Goal: Information Seeking & Learning: Learn about a topic

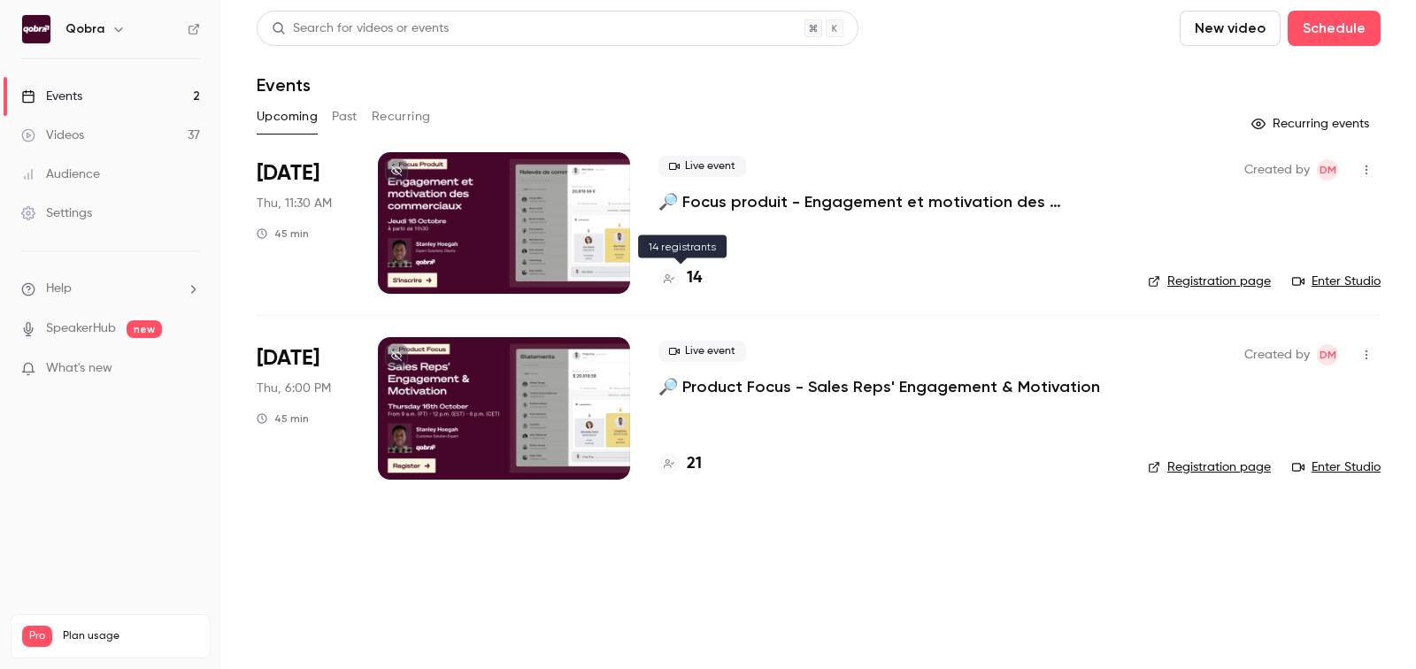
click at [693, 276] on h4 "14" at bounding box center [694, 278] width 15 height 24
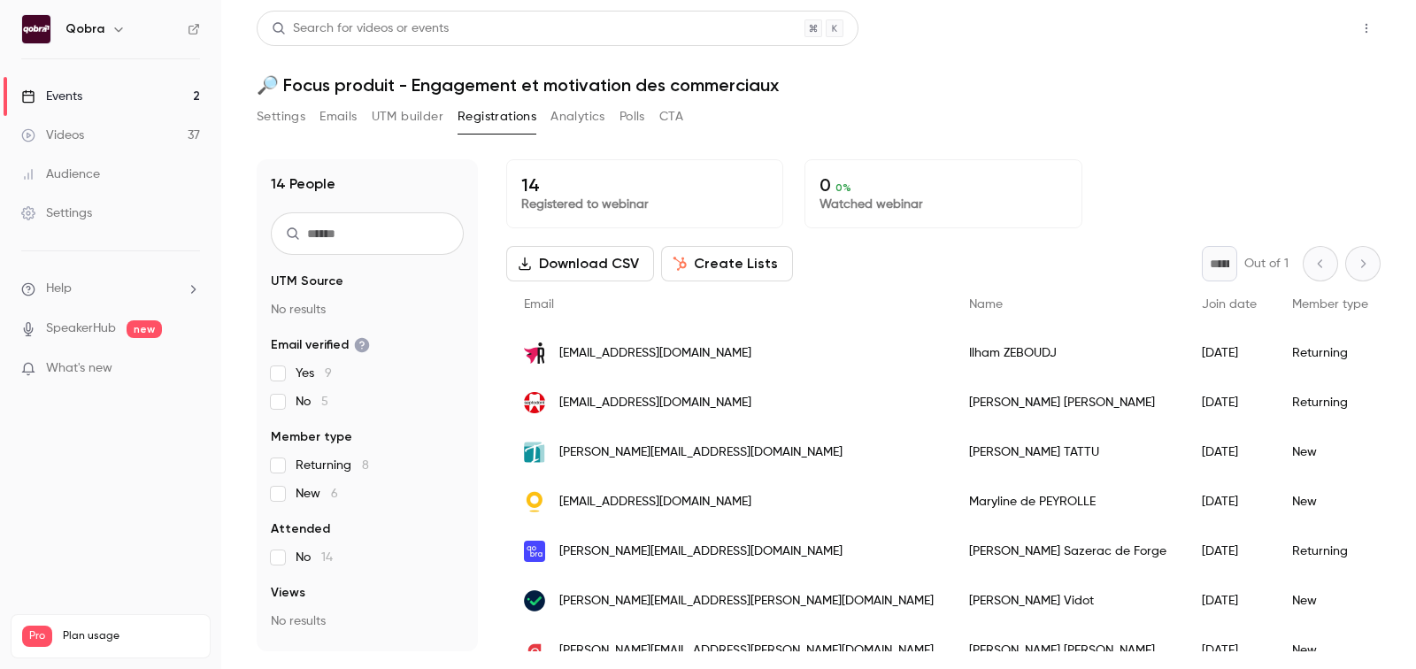
click at [1305, 33] on button "Share" at bounding box center [1303, 28] width 70 height 35
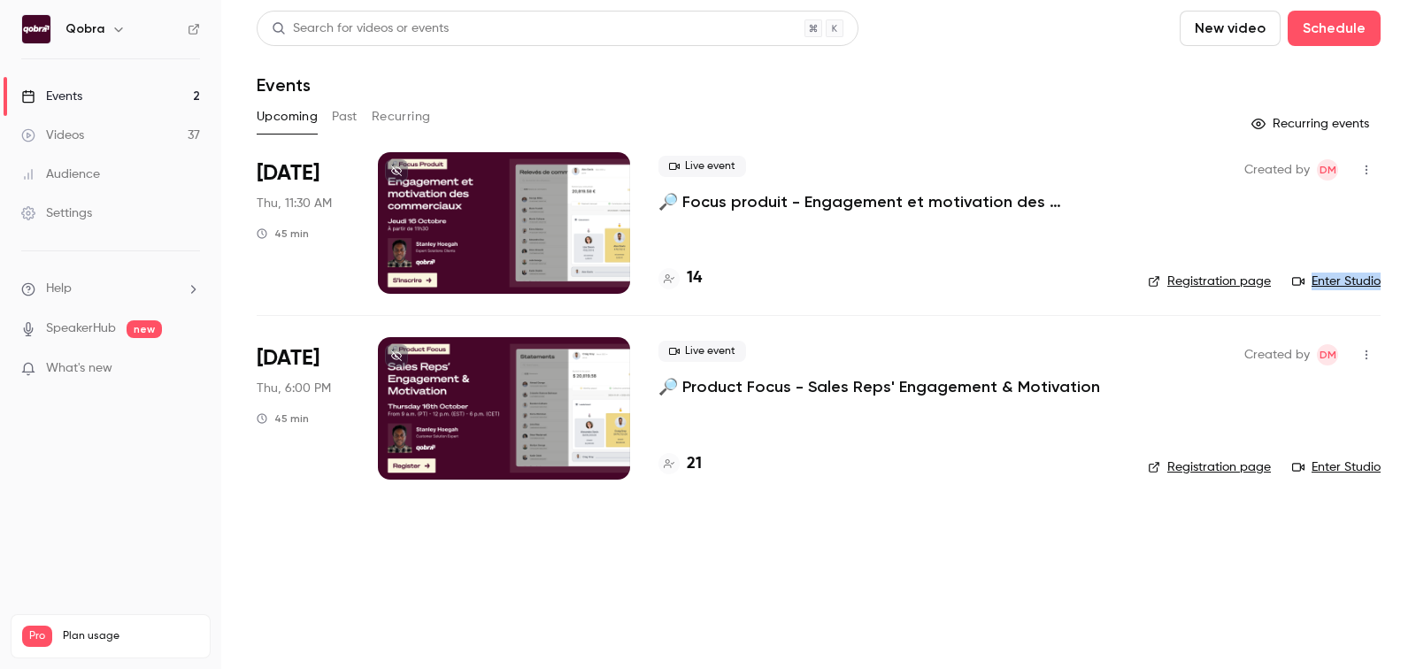
click at [699, 470] on h4 "21" at bounding box center [694, 464] width 15 height 24
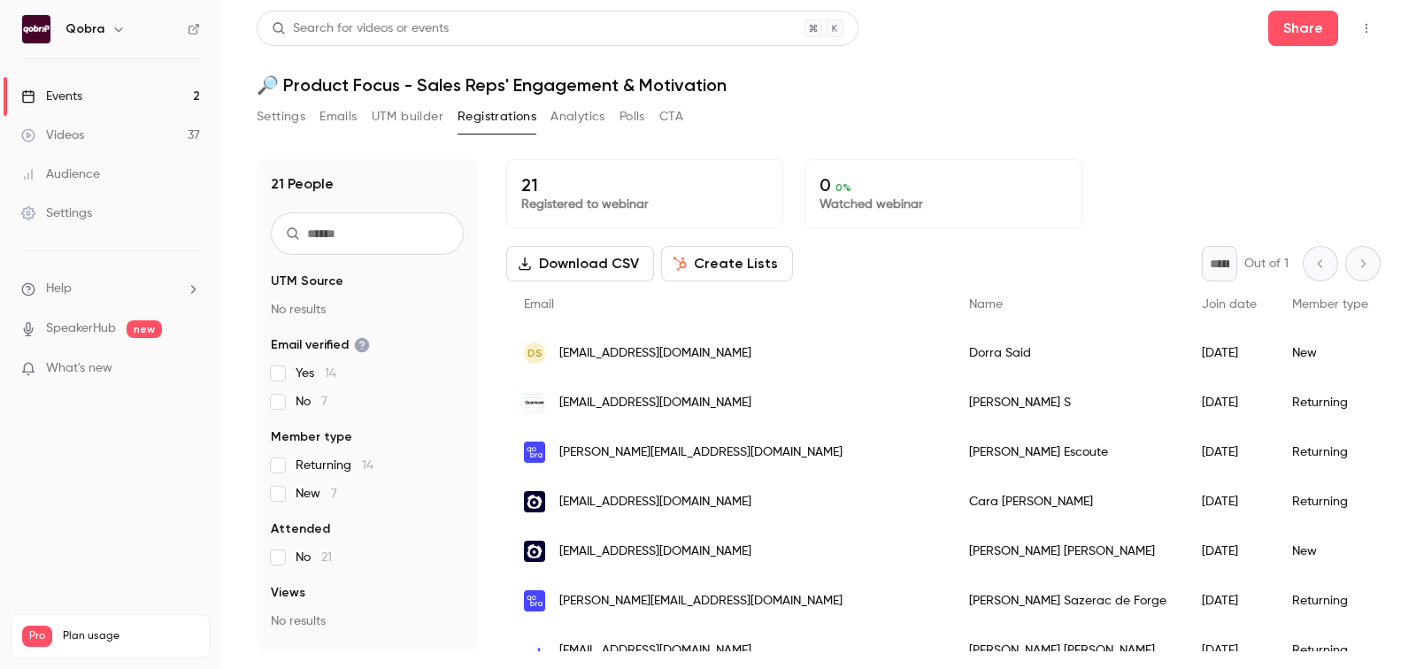
click at [129, 78] on link "Events 2" at bounding box center [110, 96] width 221 height 39
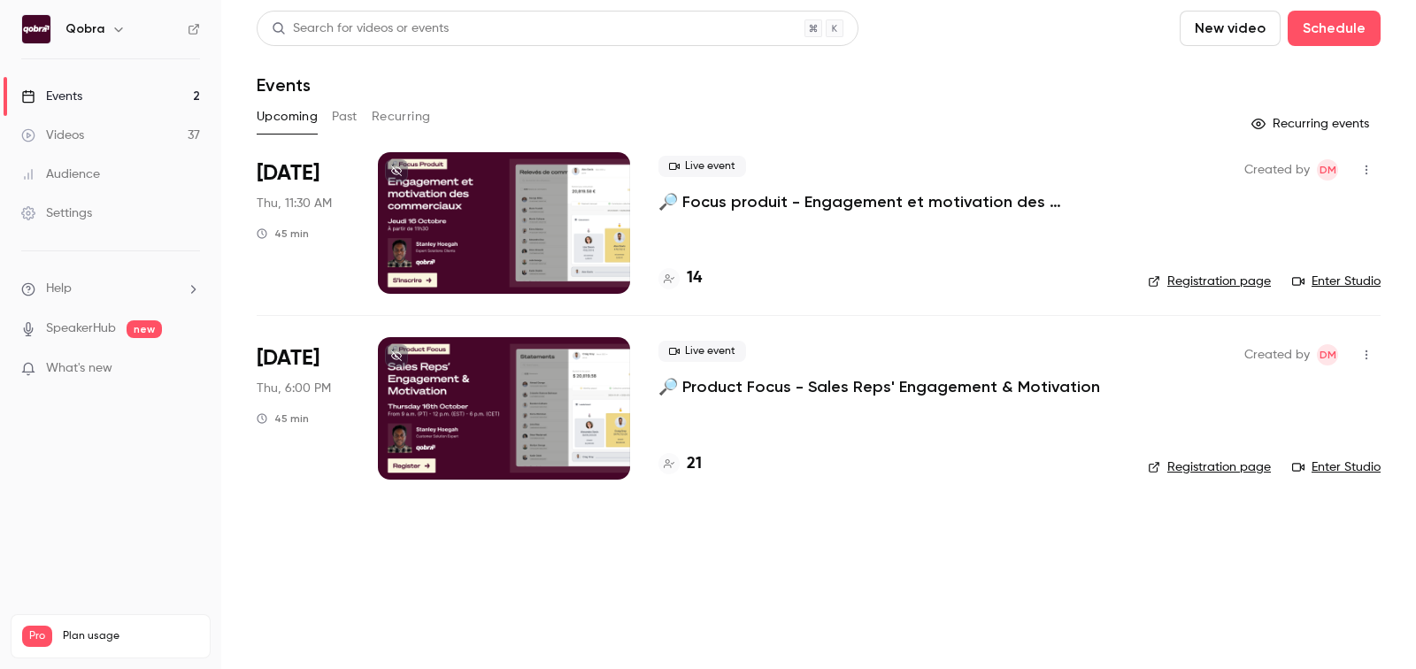
click at [1361, 282] on link "Enter Studio" at bounding box center [1336, 282] width 88 height 18
click at [694, 273] on h4 "14" at bounding box center [694, 278] width 15 height 24
